Goal: Information Seeking & Learning: Learn about a topic

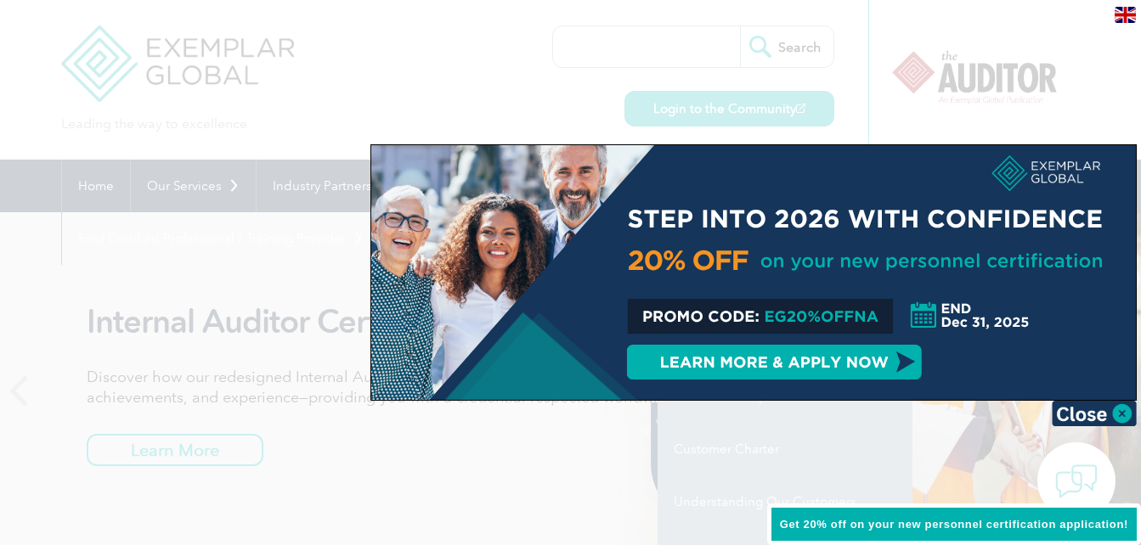
click at [35, 265] on div at bounding box center [570, 272] width 1141 height 545
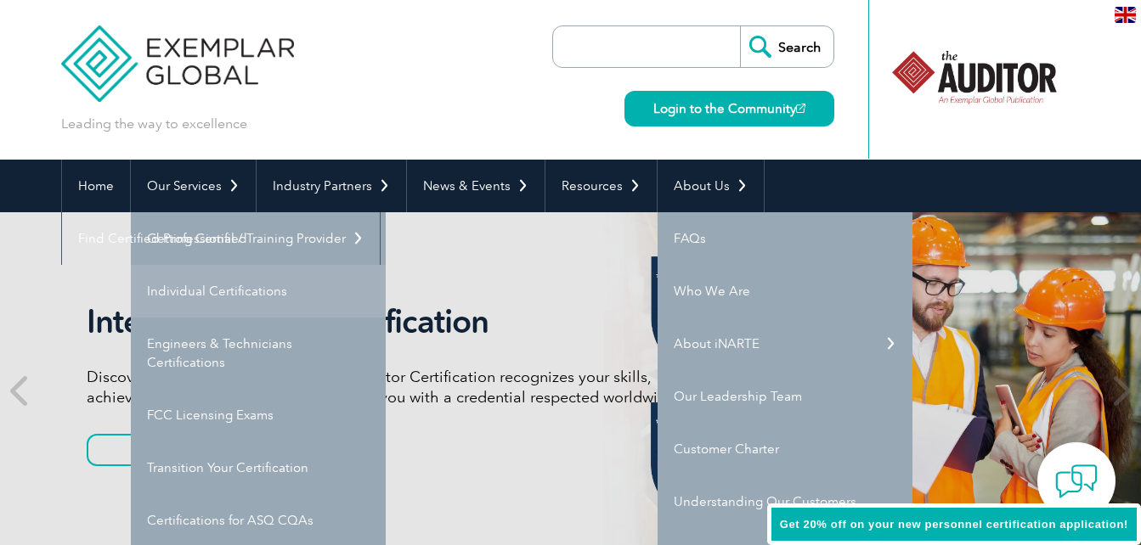
click at [214, 302] on link "Individual Certifications" at bounding box center [258, 291] width 255 height 53
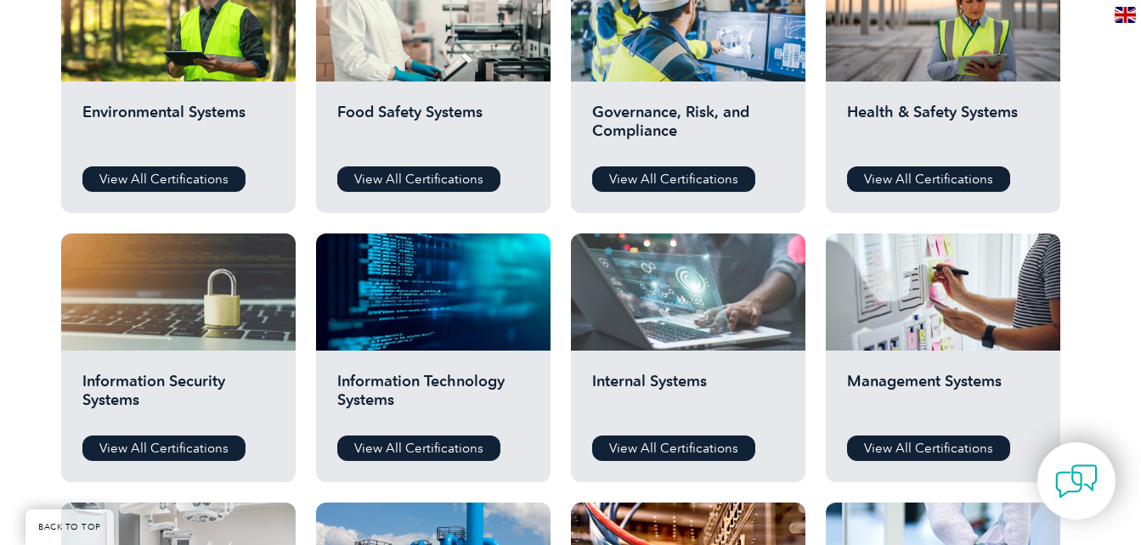
scroll to position [765, 0]
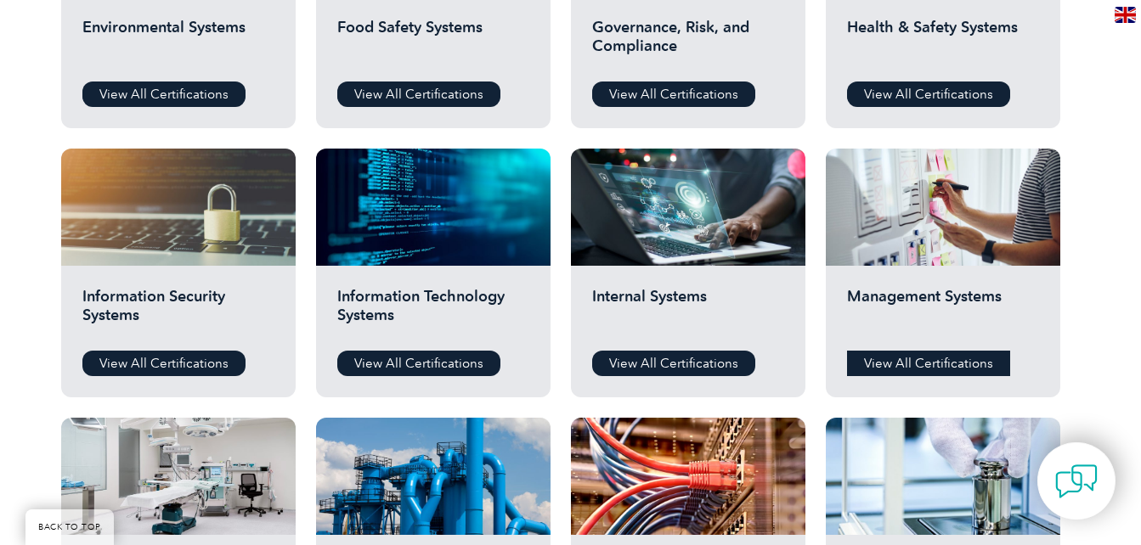
click at [890, 353] on div "Management Systems View All Certifications" at bounding box center [943, 332] width 234 height 132
drag, startPoint x: 890, startPoint y: 353, endPoint x: 920, endPoint y: 370, distance: 35.0
click at [920, 370] on link "View All Certifications" at bounding box center [928, 363] width 163 height 25
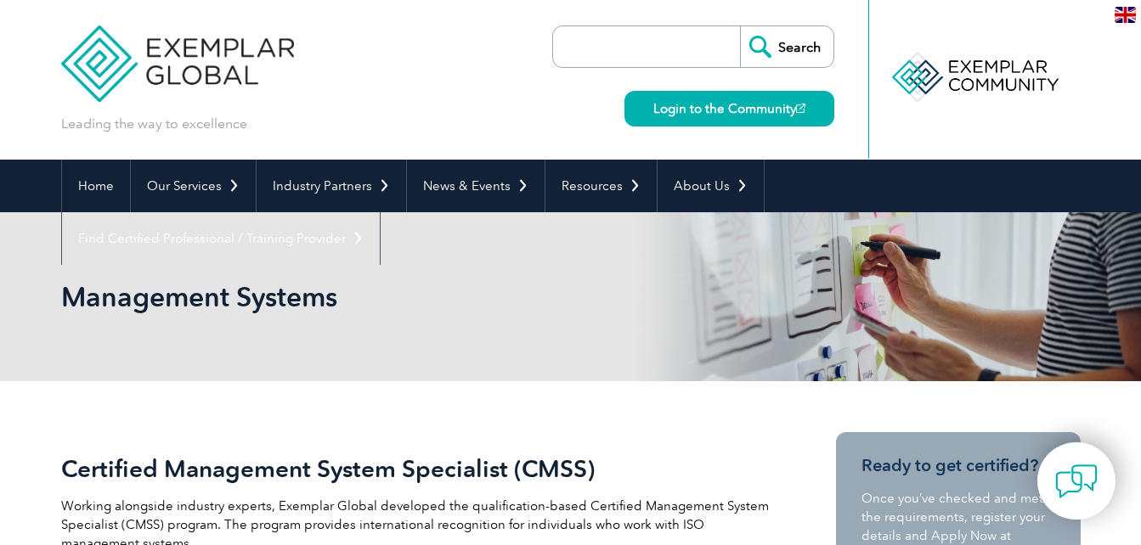
click at [669, 43] on input "search" at bounding box center [651, 46] width 178 height 41
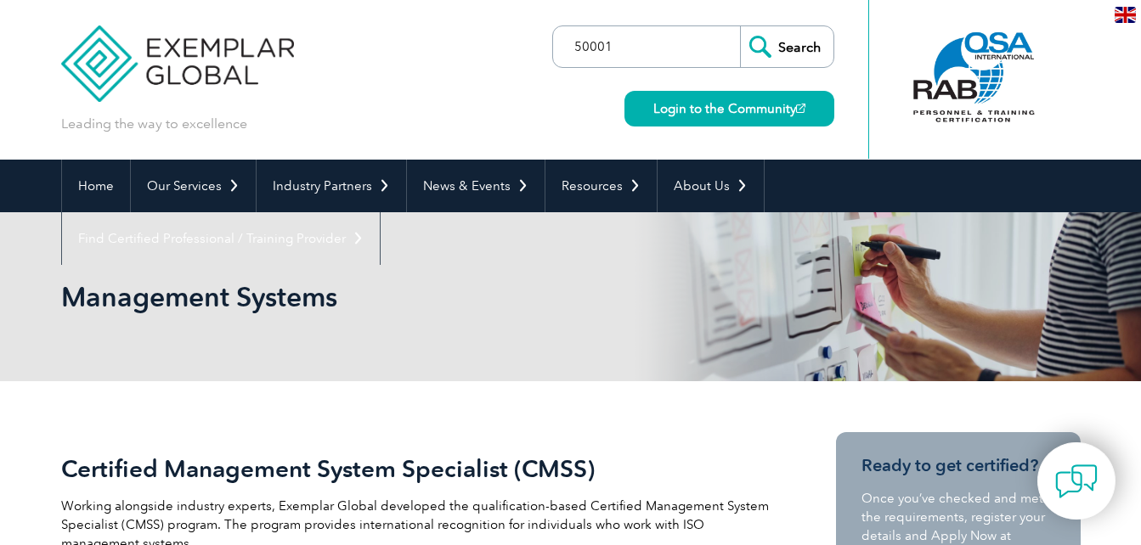
type input "50001"
click at [740, 26] on input "Search" at bounding box center [786, 46] width 93 height 41
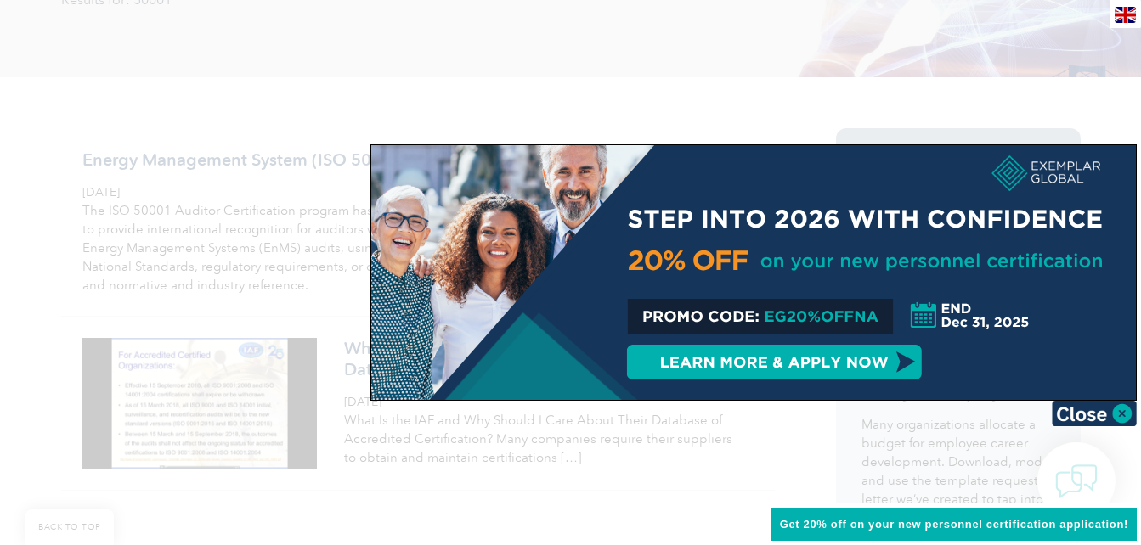
scroll to position [255, 0]
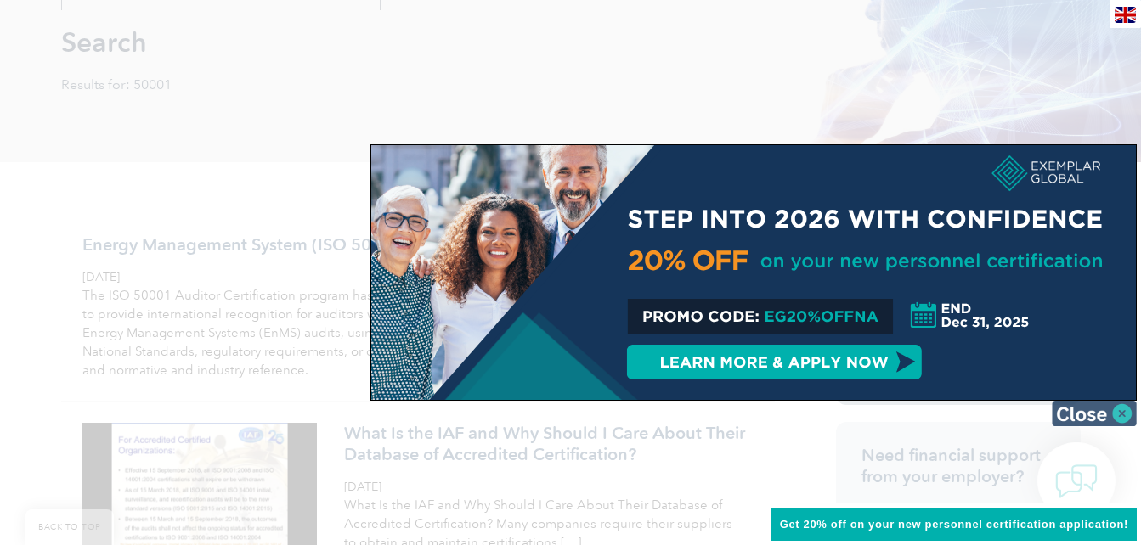
click at [1101, 403] on img at bounding box center [1094, 413] width 85 height 25
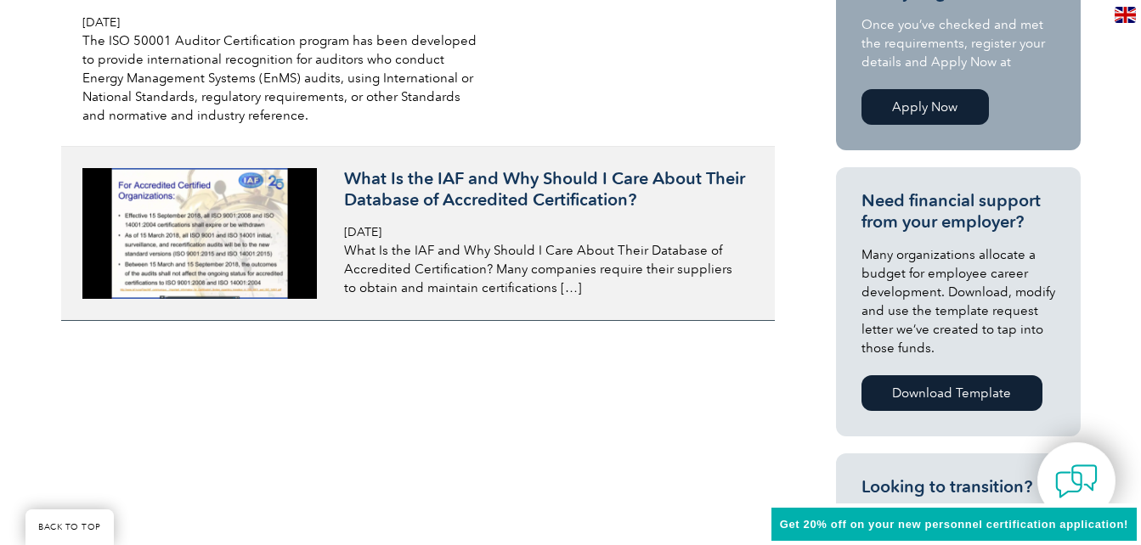
scroll to position [425, 0]
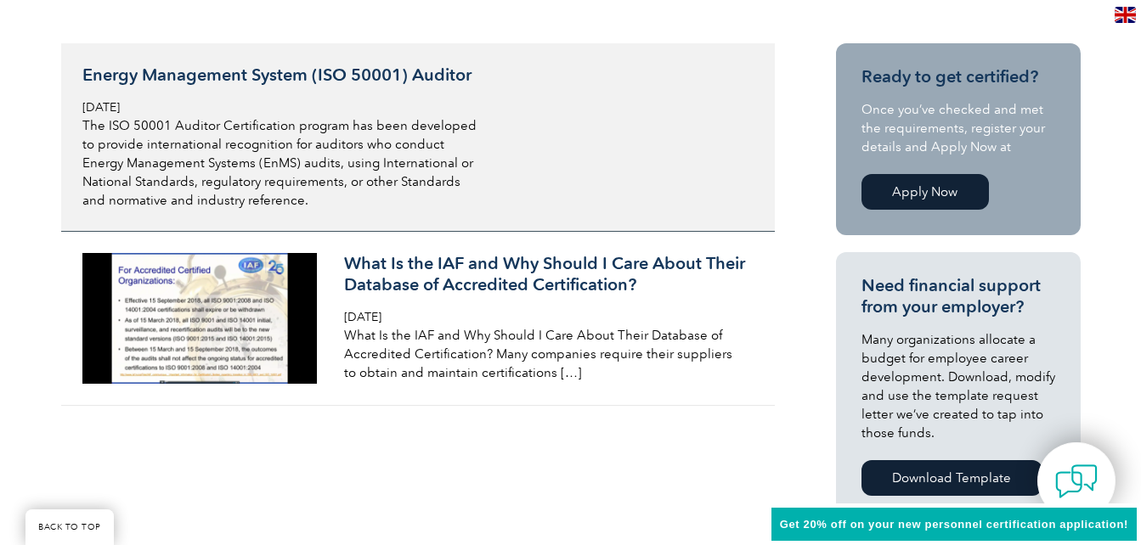
click at [264, 80] on h3 "Energy Management System (ISO 50001) Auditor" at bounding box center [283, 75] width 403 height 21
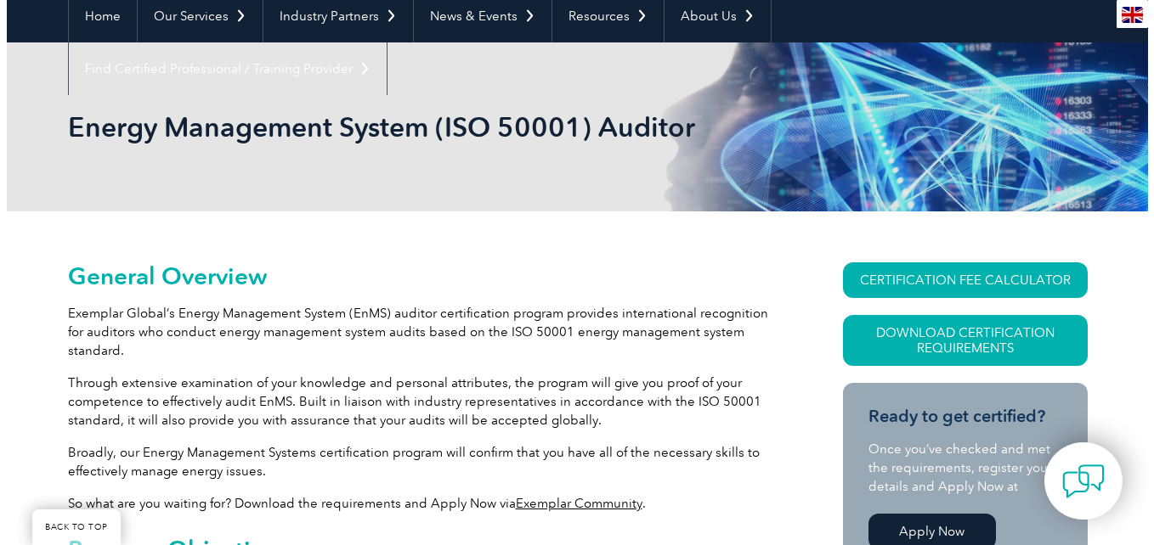
scroll to position [340, 0]
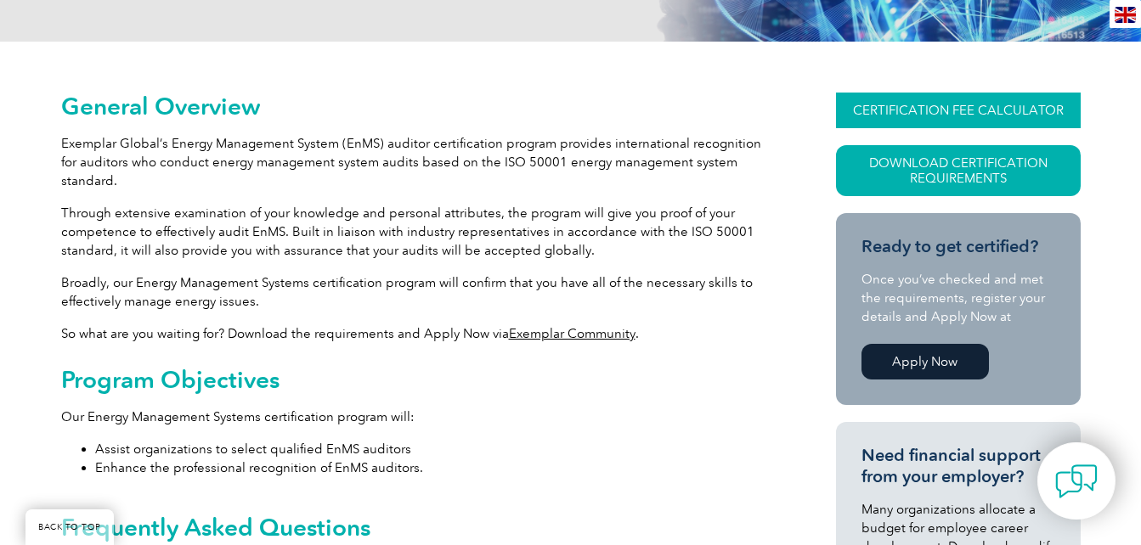
click at [963, 108] on link "CERTIFICATION FEE CALCULATOR" at bounding box center [958, 111] width 245 height 36
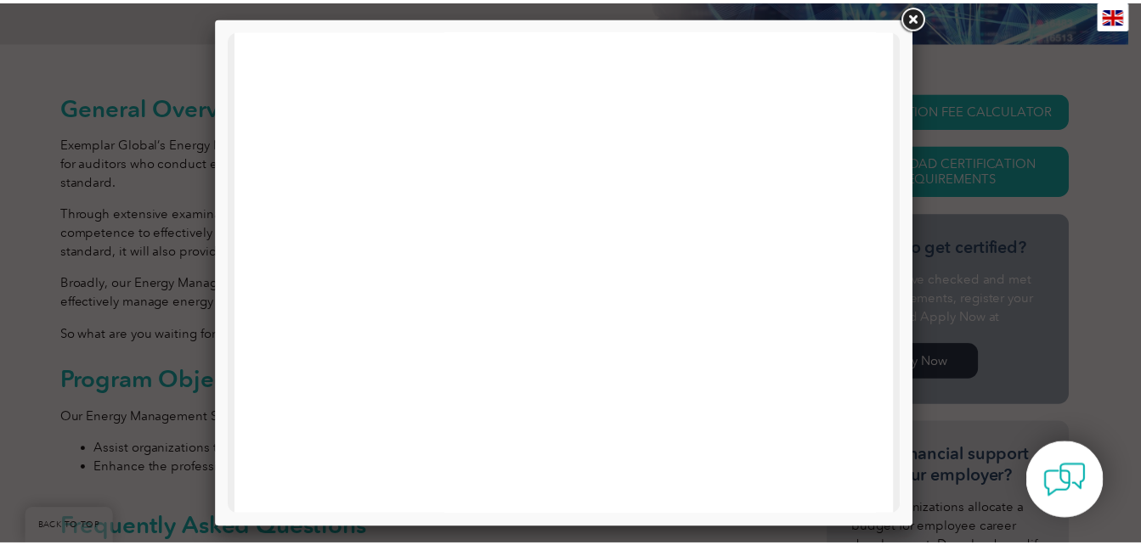
scroll to position [494, 0]
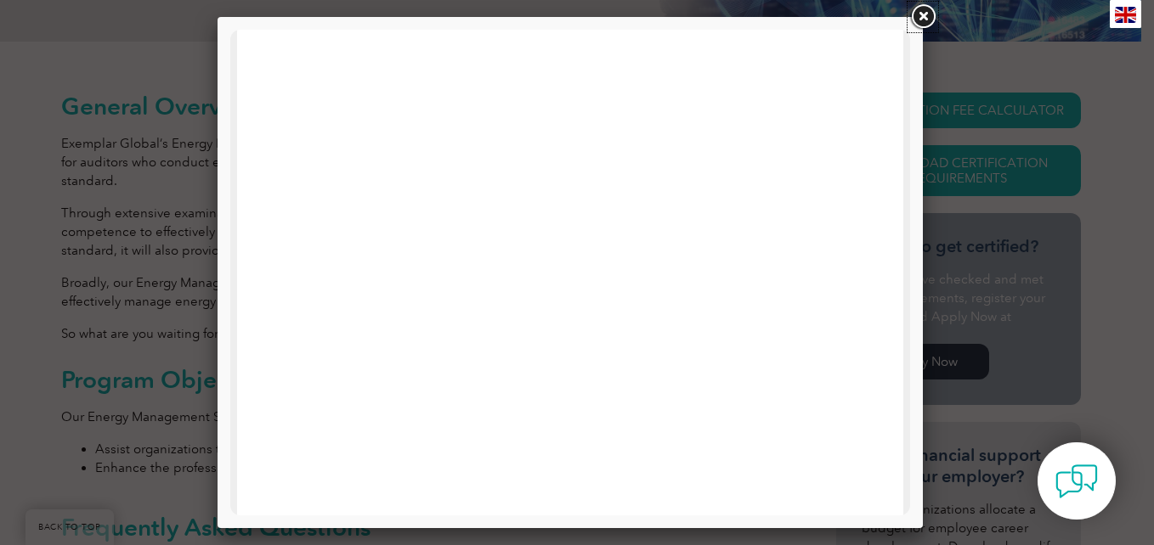
click at [926, 18] on link at bounding box center [922, 17] width 31 height 31
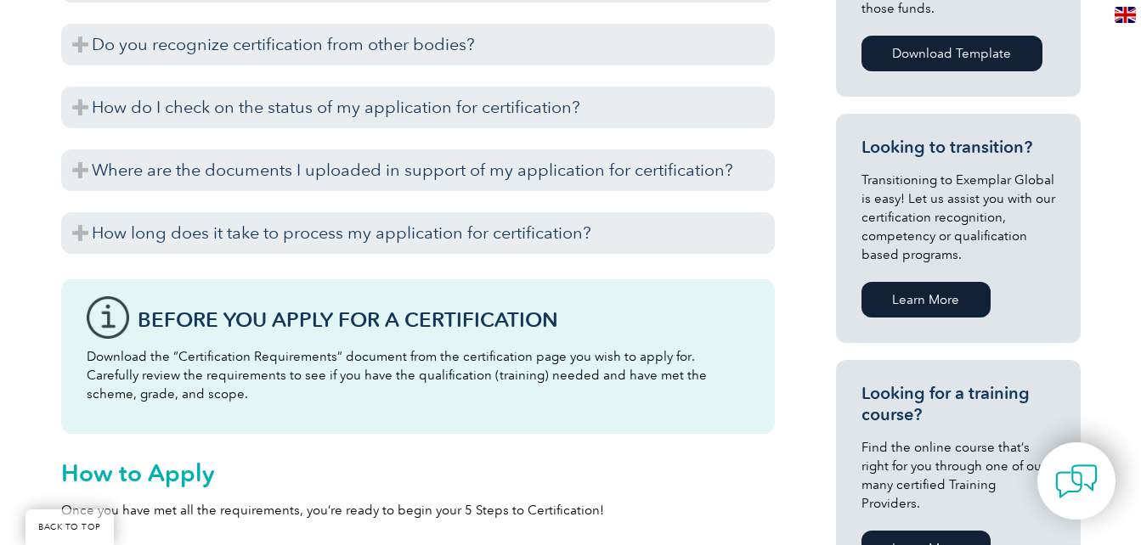
scroll to position [595, 0]
